Goal: Unclear

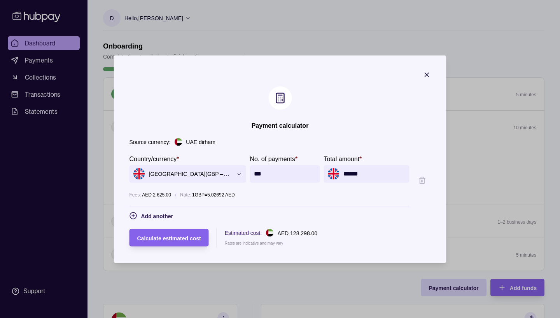
scroll to position [109, 0]
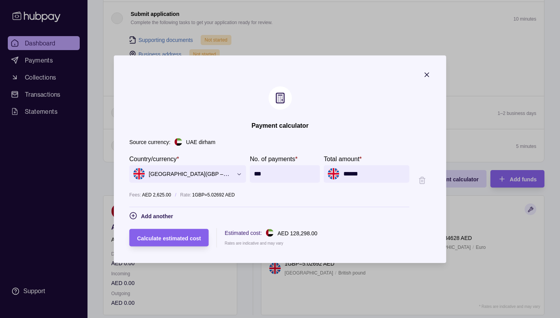
click at [431, 76] on icon "button" at bounding box center [427, 75] width 8 height 8
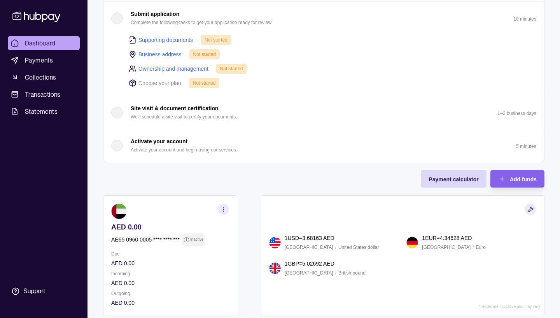
click at [202, 171] on div "Onboarding Complete the steps below to finish setting up your account. 25% comp…" at bounding box center [323, 124] width 441 height 383
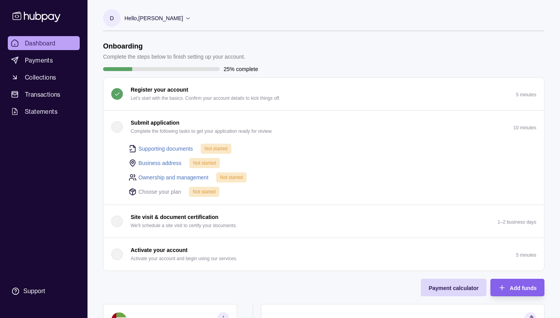
scroll to position [0, 0]
